Goal: Transaction & Acquisition: Purchase product/service

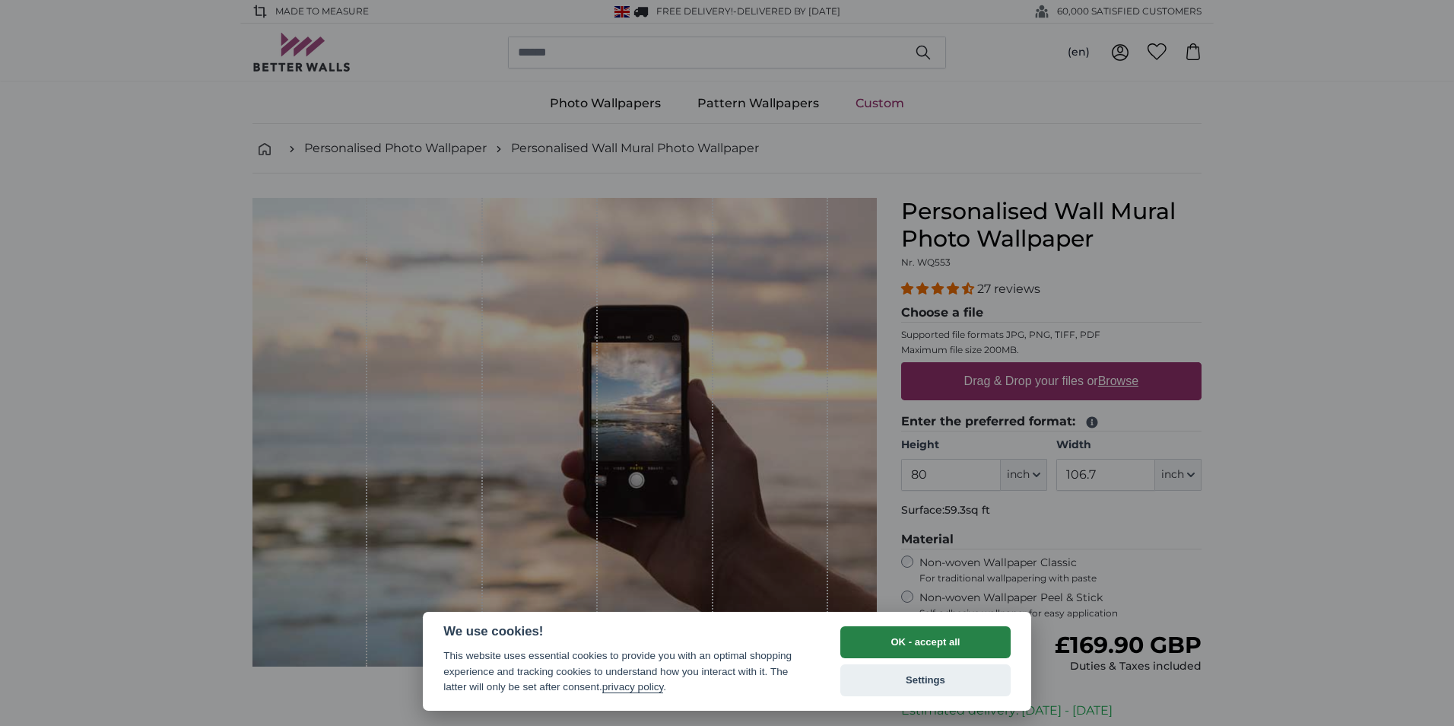
click at [939, 642] on button "OK - accept all" at bounding box center [925, 642] width 170 height 32
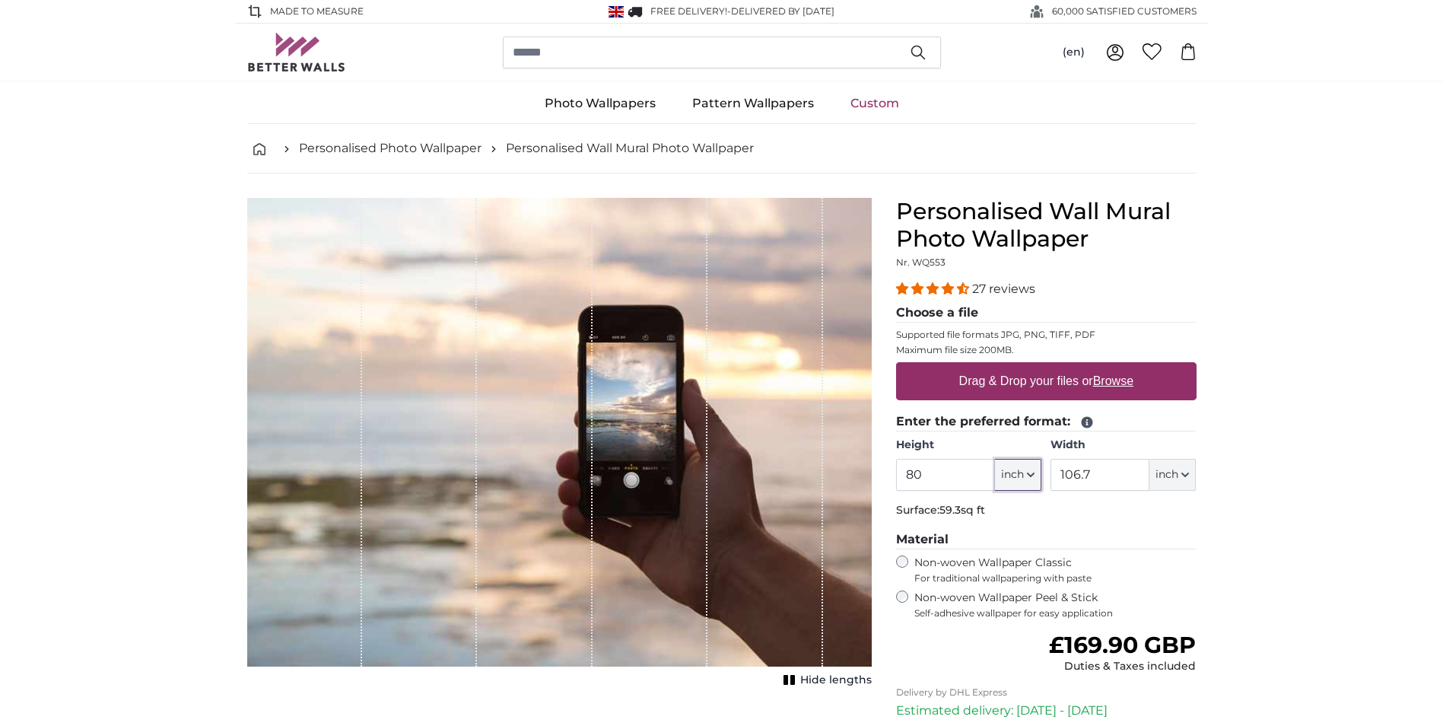
click at [1021, 482] on span "inch" at bounding box center [1012, 474] width 23 height 15
click at [999, 509] on link "Centimeter (cm)" at bounding box center [1018, 514] width 134 height 27
type input "203.2"
type input "271.1"
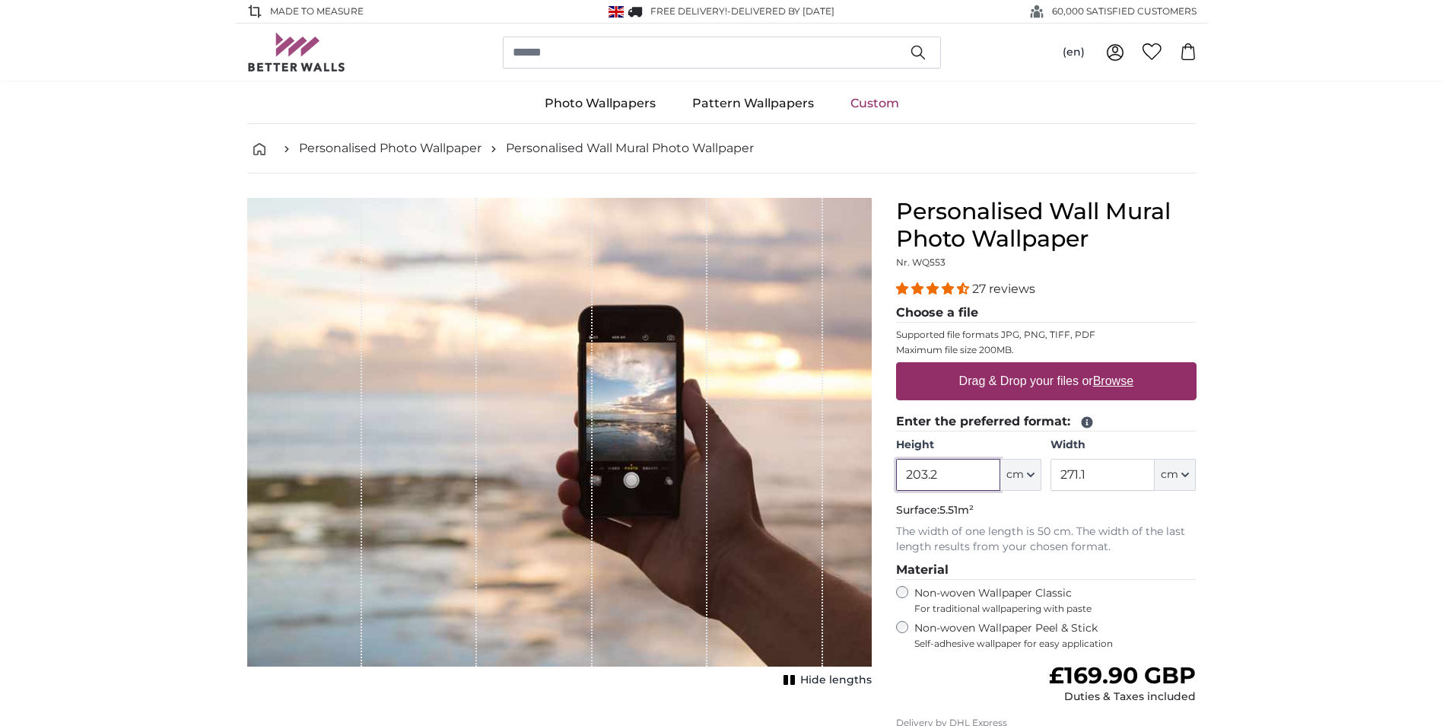
click at [943, 469] on input "203.2" at bounding box center [948, 475] width 104 height 32
type input "283"
click at [1100, 472] on input "271.1" at bounding box center [1102, 475] width 104 height 32
type input "217"
click at [1027, 370] on label "Drag & Drop your files or Browse" at bounding box center [1045, 381] width 186 height 30
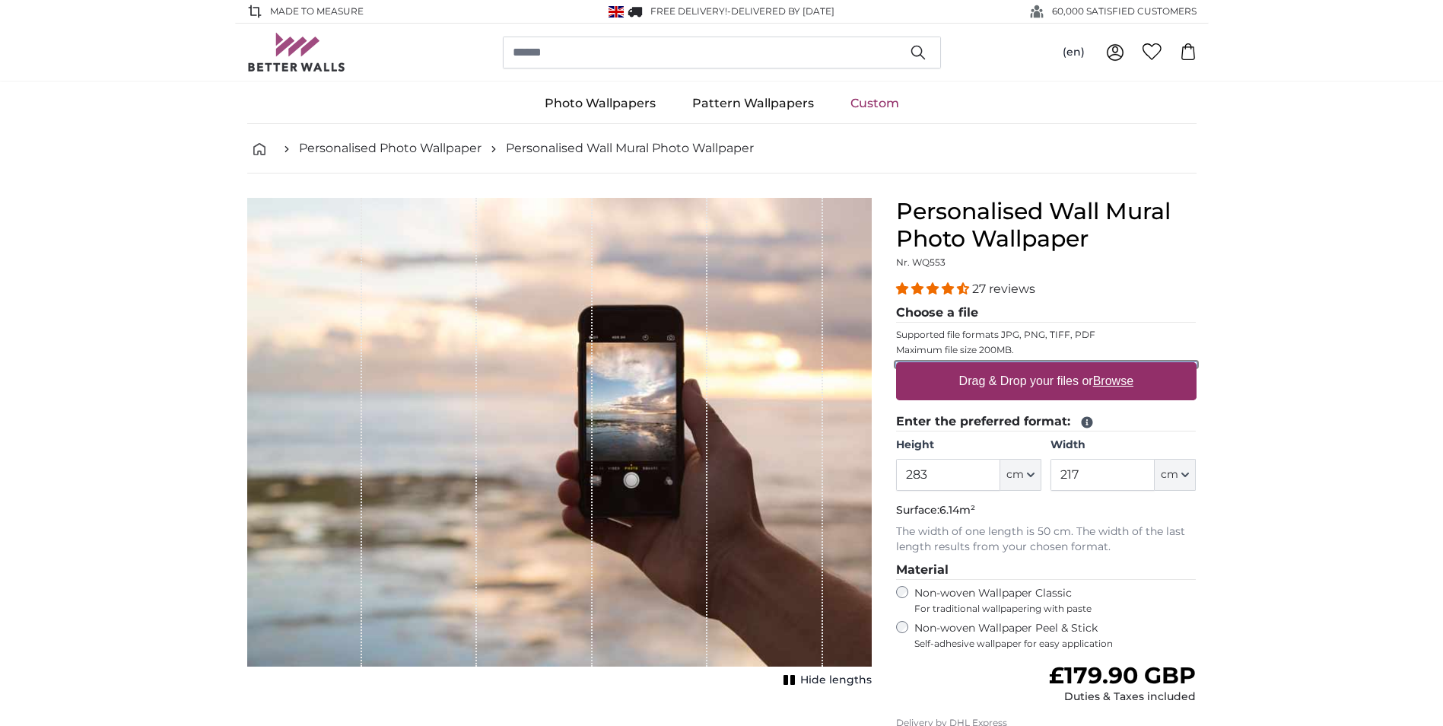
click at [1027, 367] on input "Drag & Drop your files or Browse" at bounding box center [1046, 364] width 300 height 5
type input "**********"
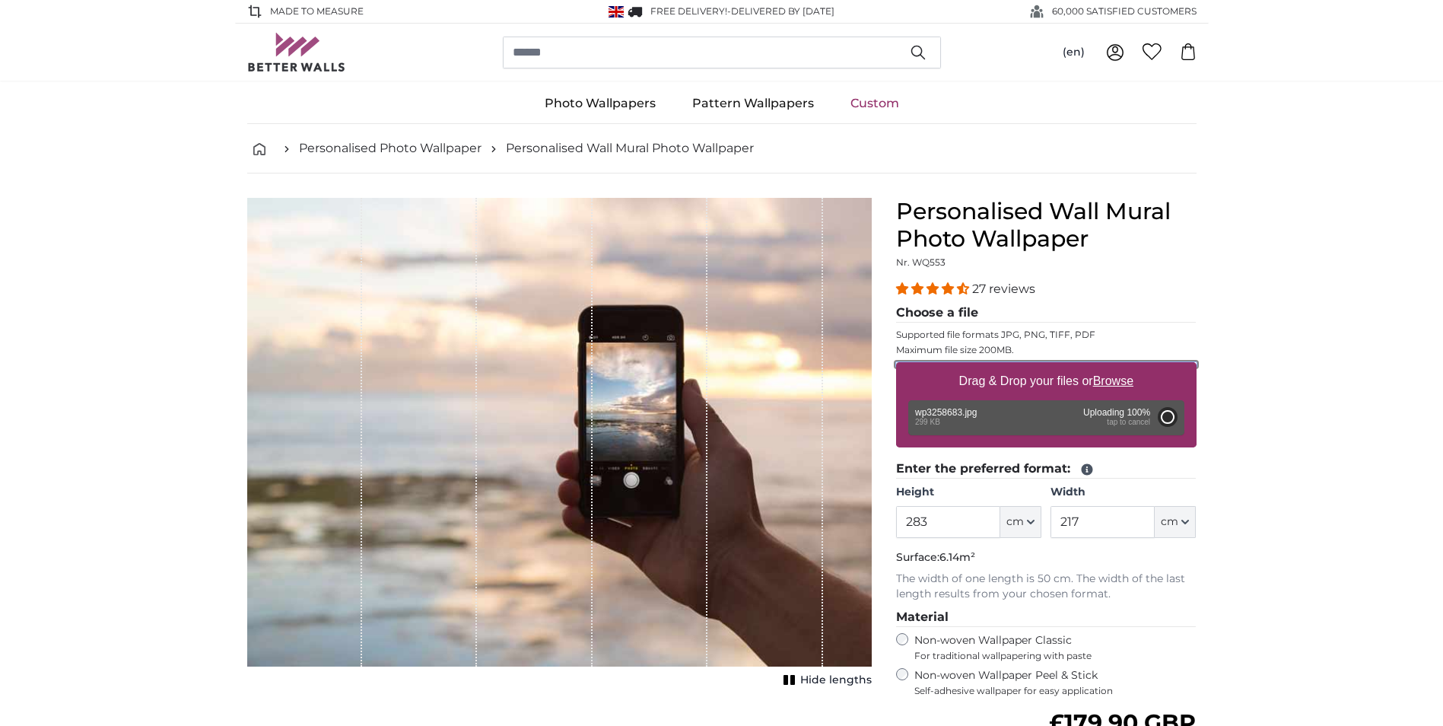
type input "71"
type input "126.4"
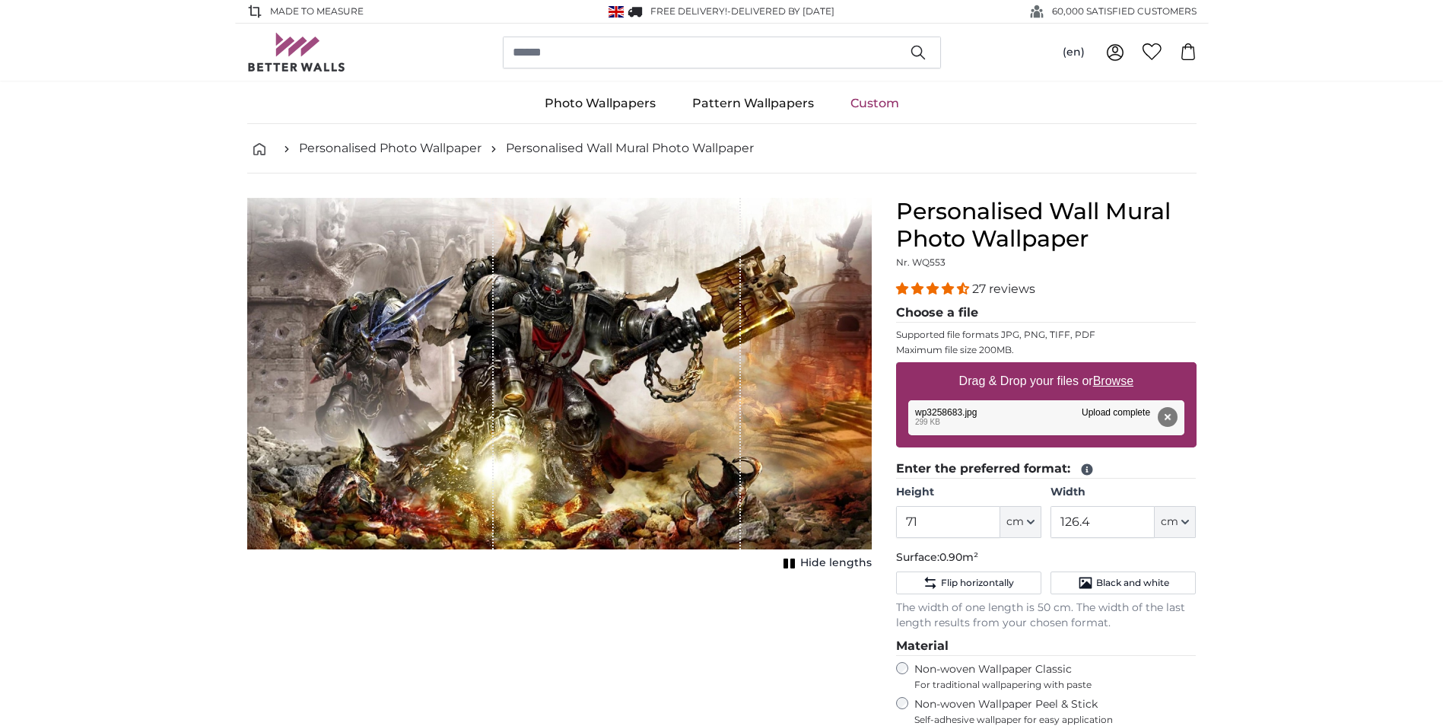
click at [795, 560] on rect "1 of 1" at bounding box center [792, 563] width 5 height 10
click at [796, 560] on button "Show lengths" at bounding box center [822, 562] width 98 height 21
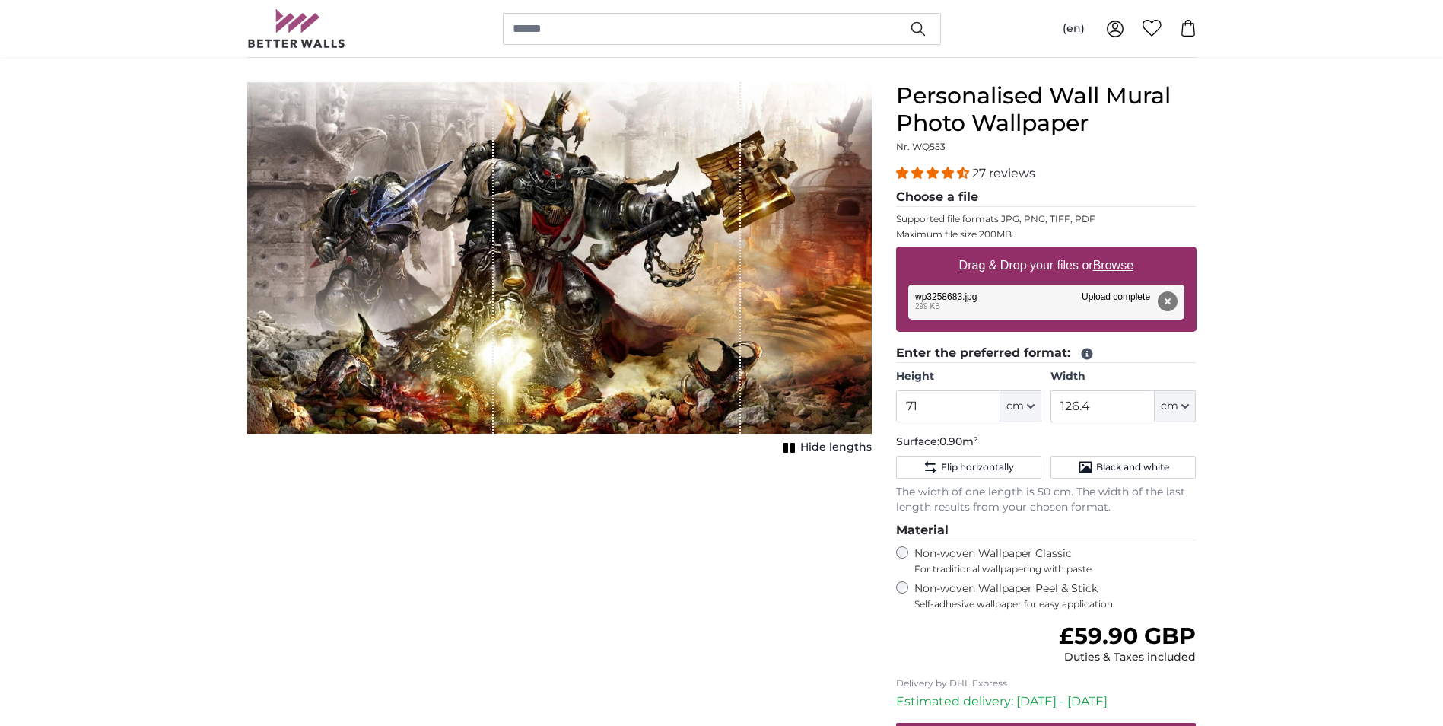
scroll to position [152, 0]
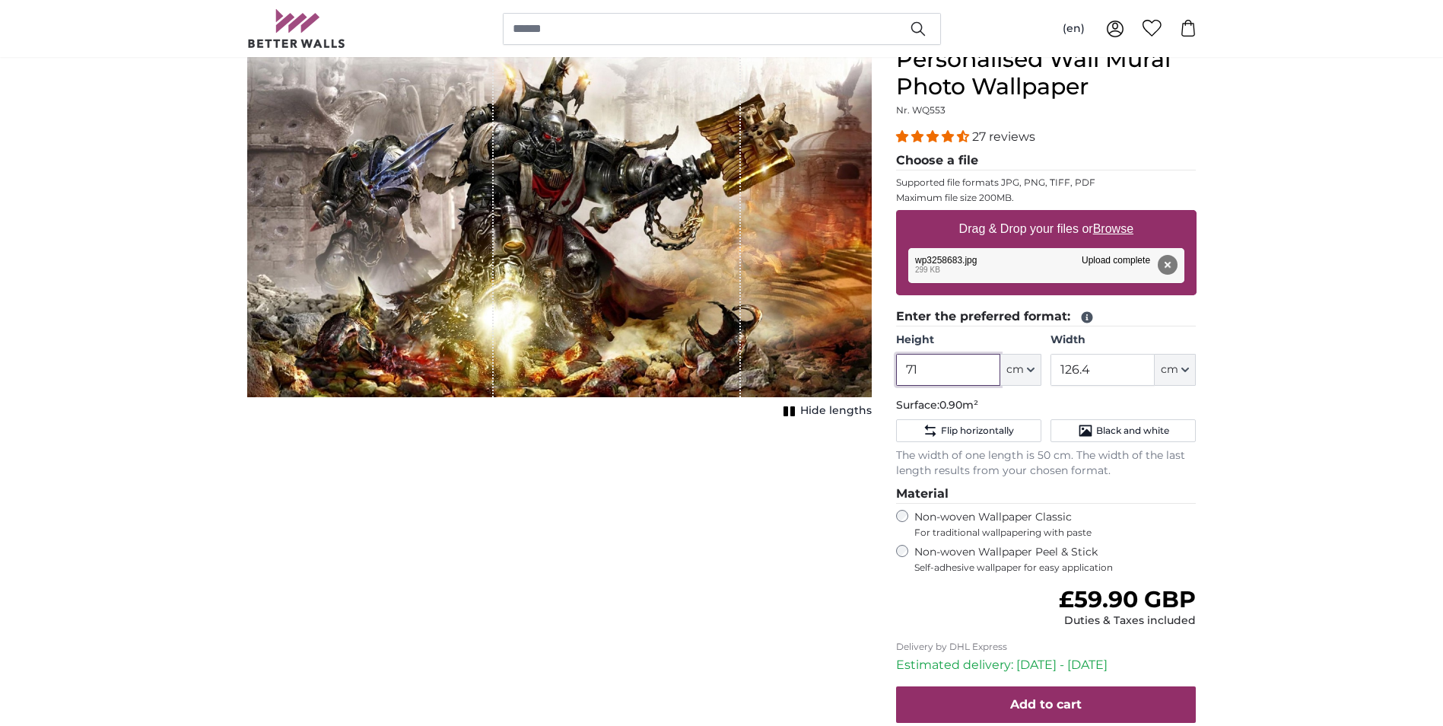
click at [938, 374] on input "71" at bounding box center [948, 370] width 104 height 32
type input "7"
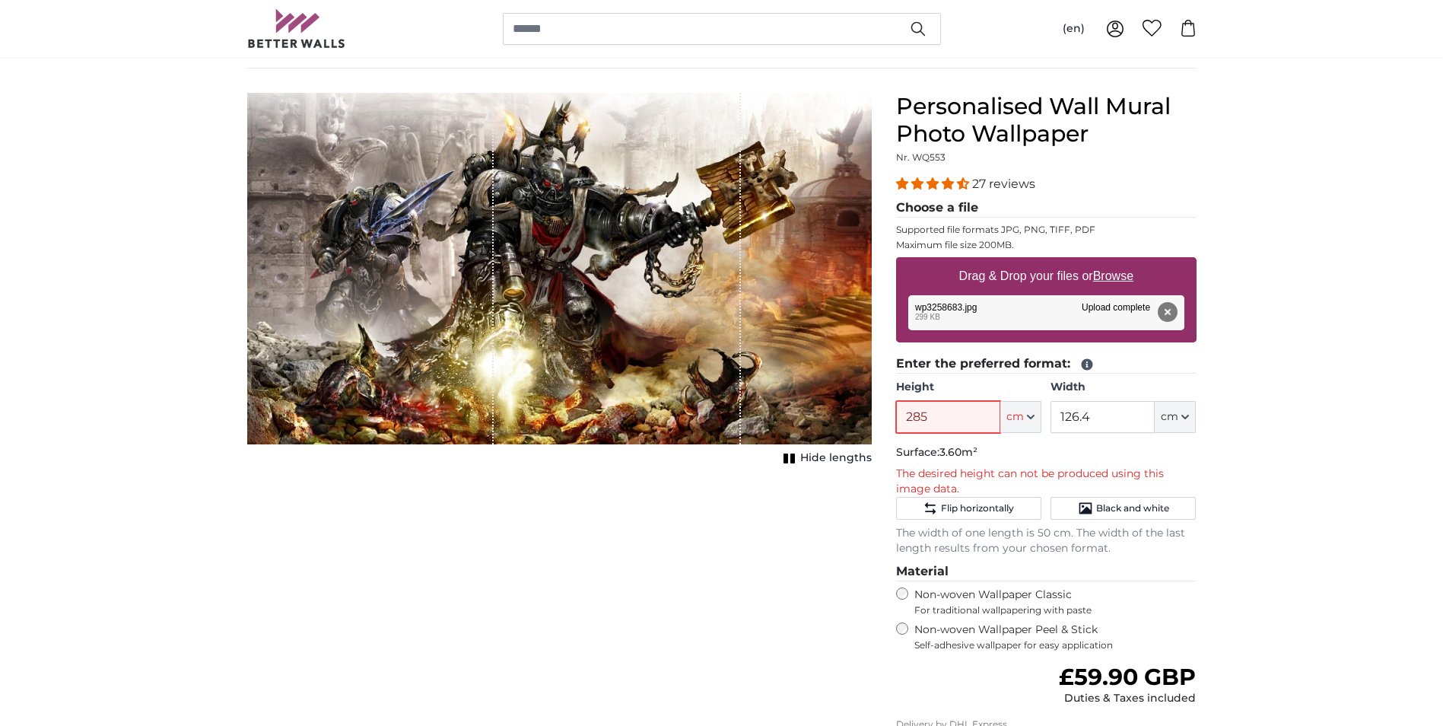
scroll to position [0, 0]
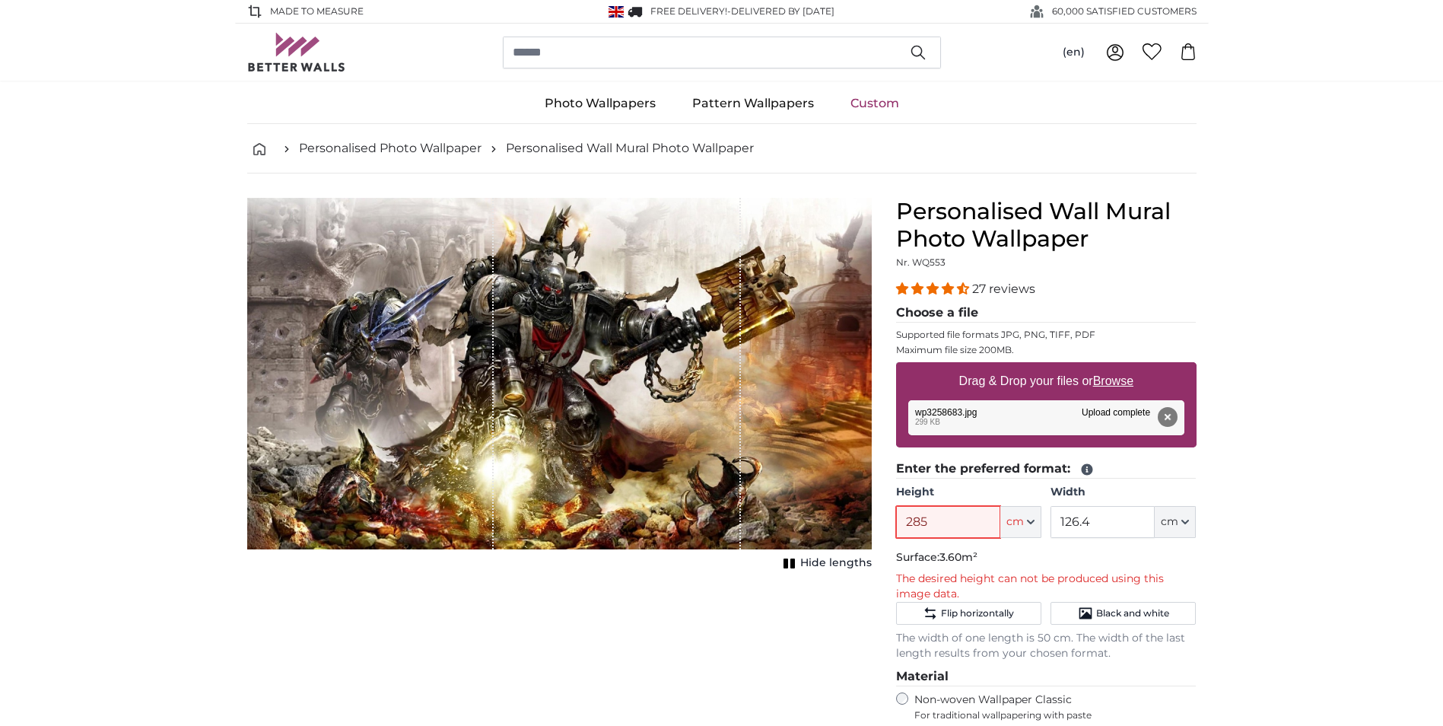
type input "285"
